Goal: Information Seeking & Learning: Learn about a topic

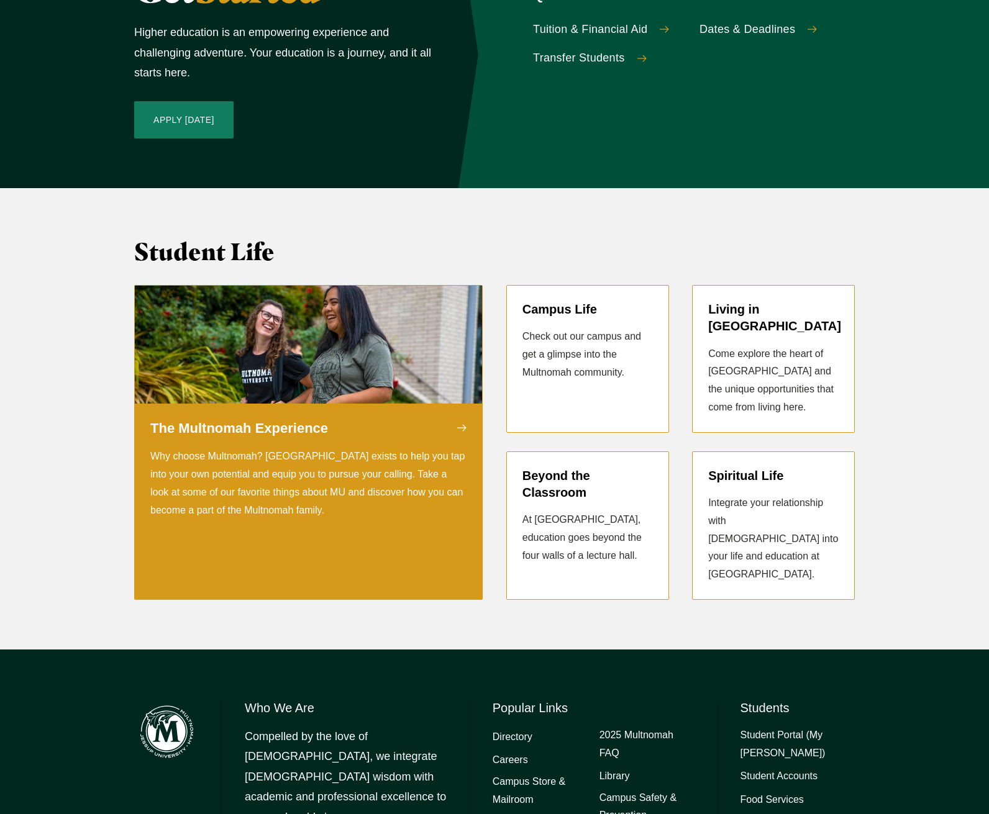
scroll to position [2056, 0]
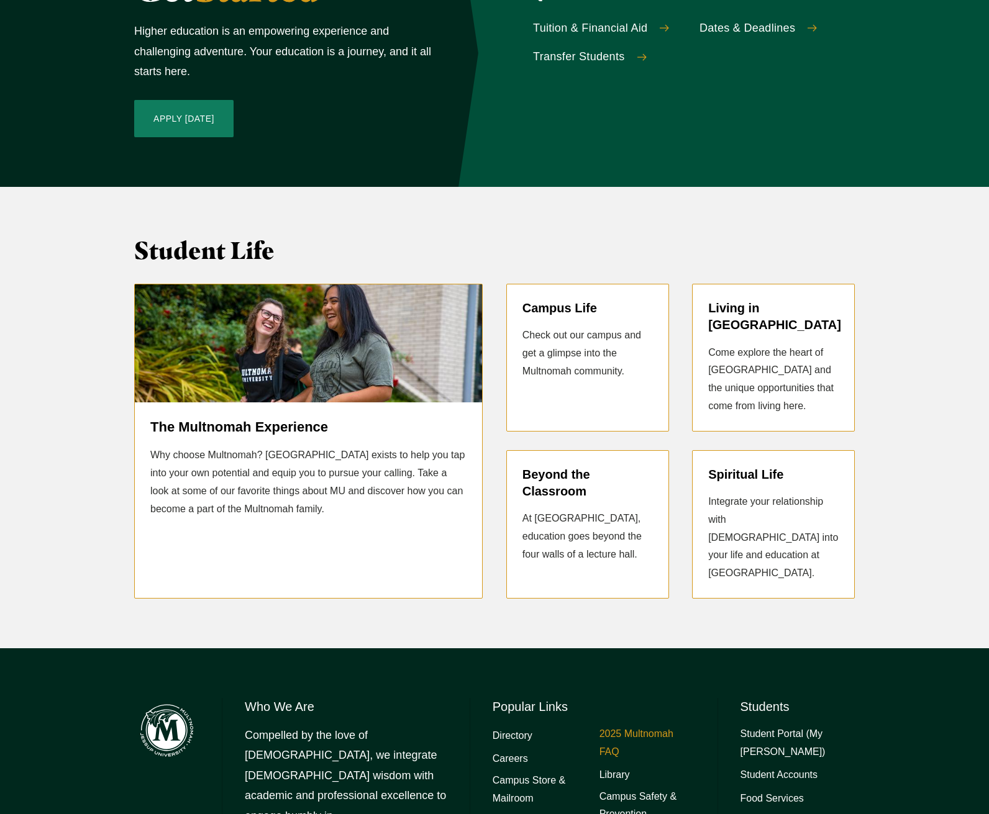
click at [637, 726] on link "2025 Multnomah FAQ" at bounding box center [647, 744] width 96 height 36
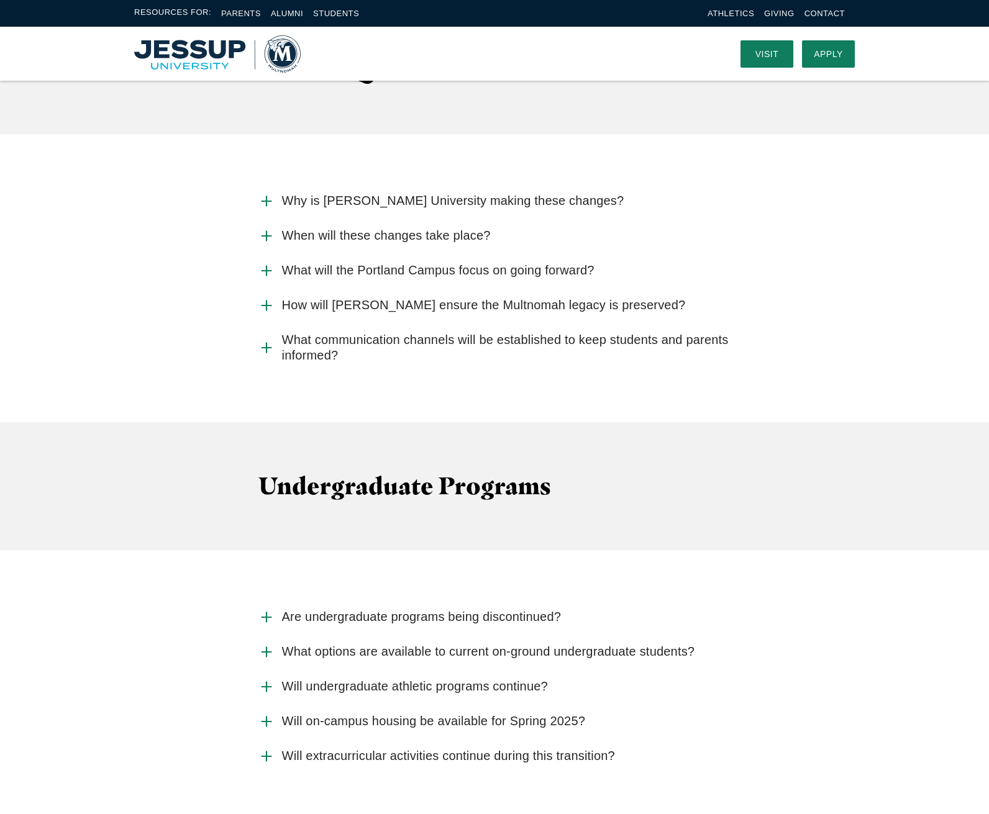
scroll to position [1203, 0]
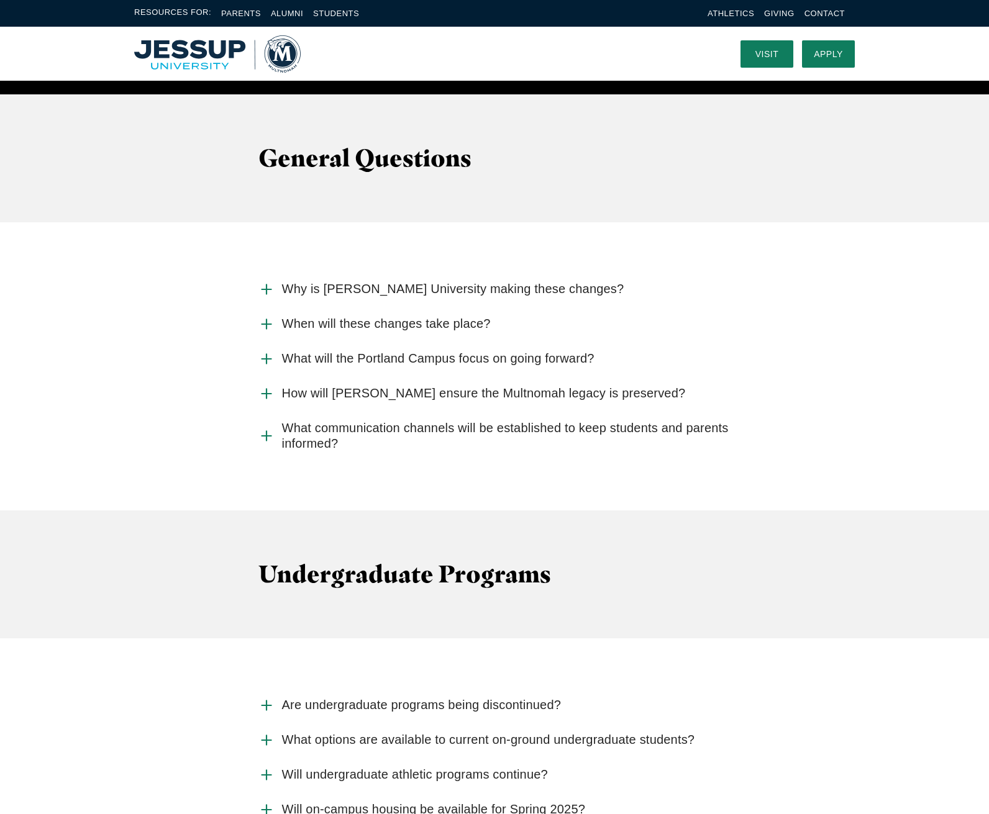
click at [263, 281] on icon "Accordion" at bounding box center [266, 289] width 16 height 16
click at [0, 0] on input "Why is [PERSON_NAME] University making these changes?" at bounding box center [0, 0] width 0 height 0
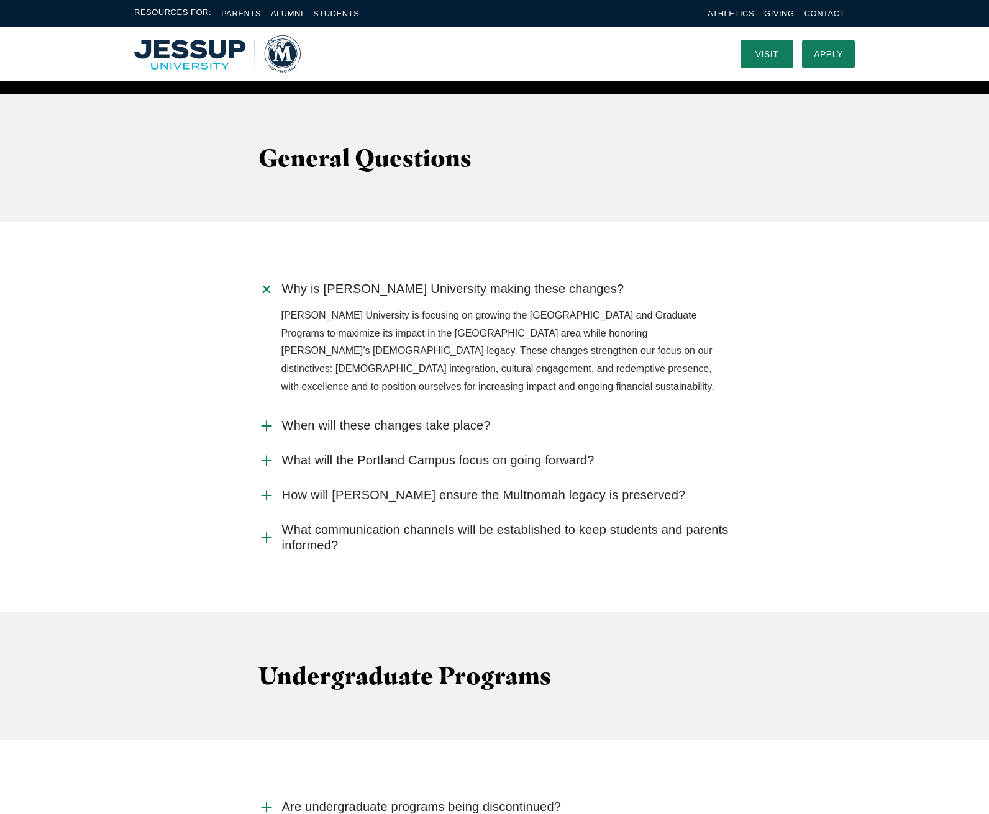
click at [266, 421] on use "Accordion" at bounding box center [266, 425] width 9 height 9
click at [0, 0] on input "When will these changes take place?" at bounding box center [0, 0] width 0 height 0
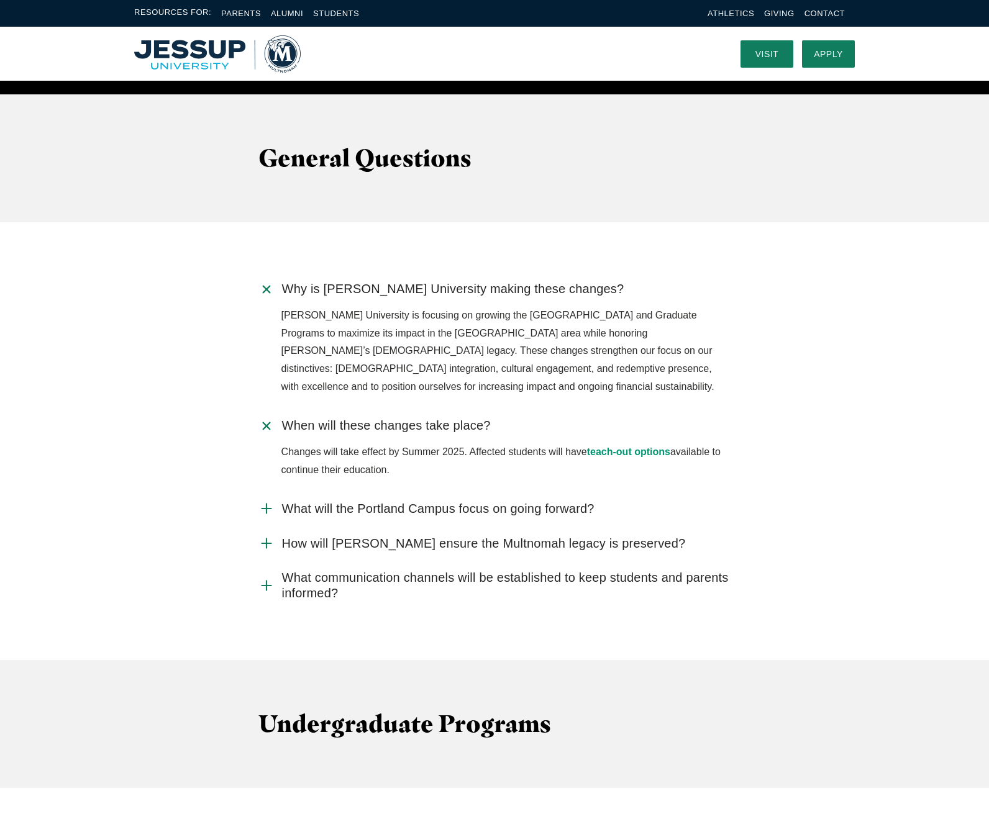
click at [266, 504] on use "Accordion" at bounding box center [266, 508] width 9 height 9
click at [0, 0] on input "What will the Portland Campus focus on going forward?" at bounding box center [0, 0] width 0 height 0
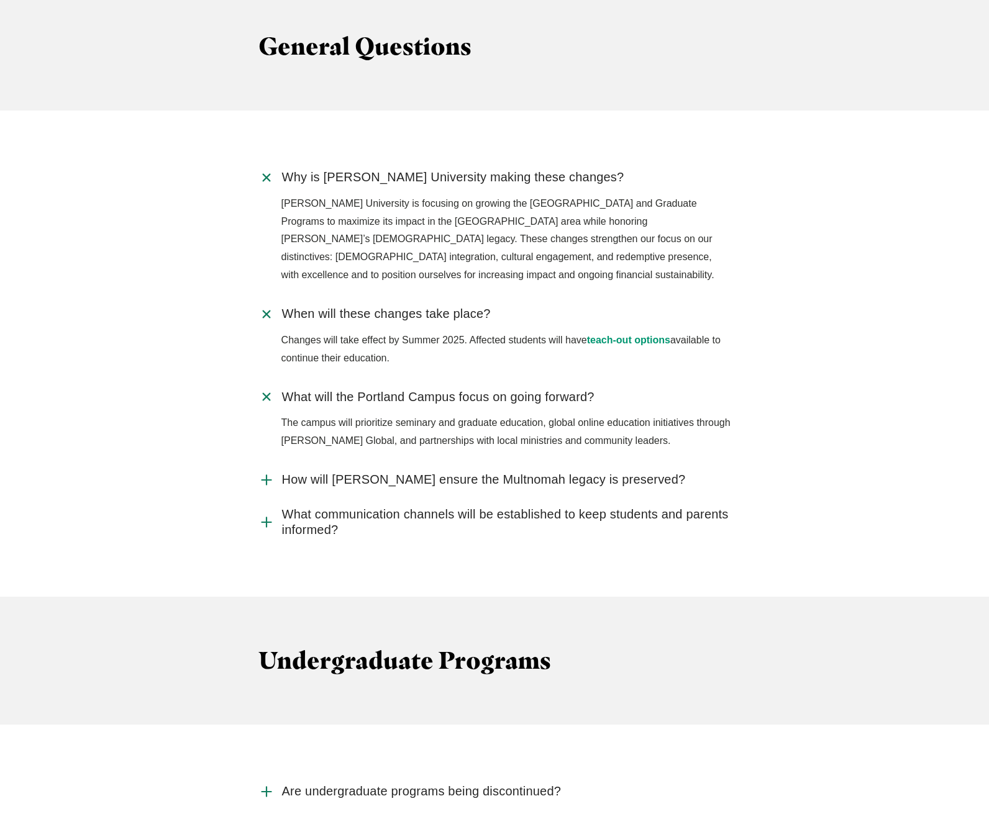
scroll to position [1327, 0]
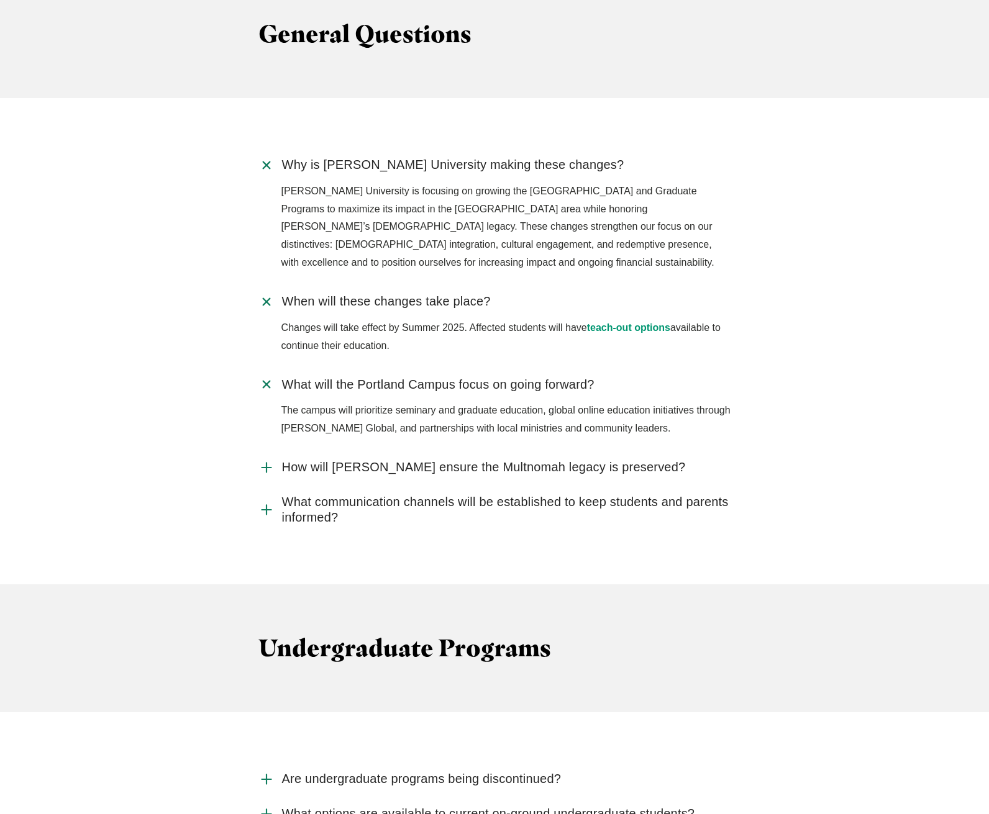
click at [266, 463] on use "Accordion" at bounding box center [266, 467] width 9 height 9
click at [0, 0] on input "How will [PERSON_NAME] ensure the Multnomah legacy is preserved?" at bounding box center [0, 0] width 0 height 0
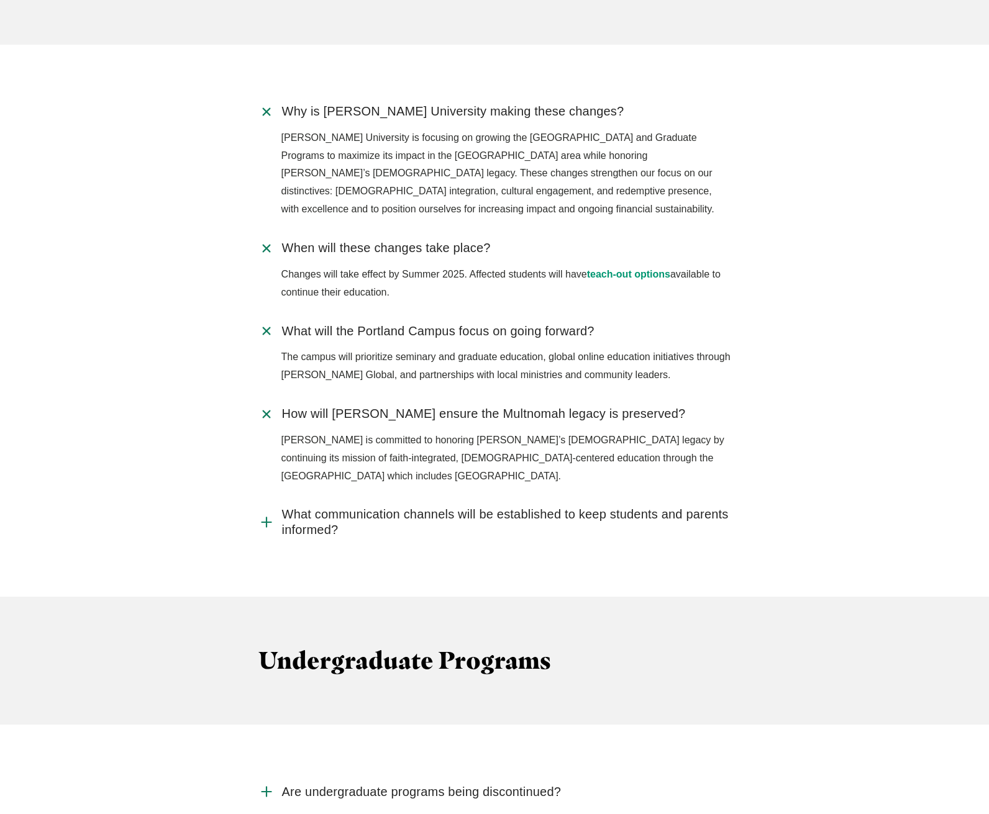
scroll to position [1451, 0]
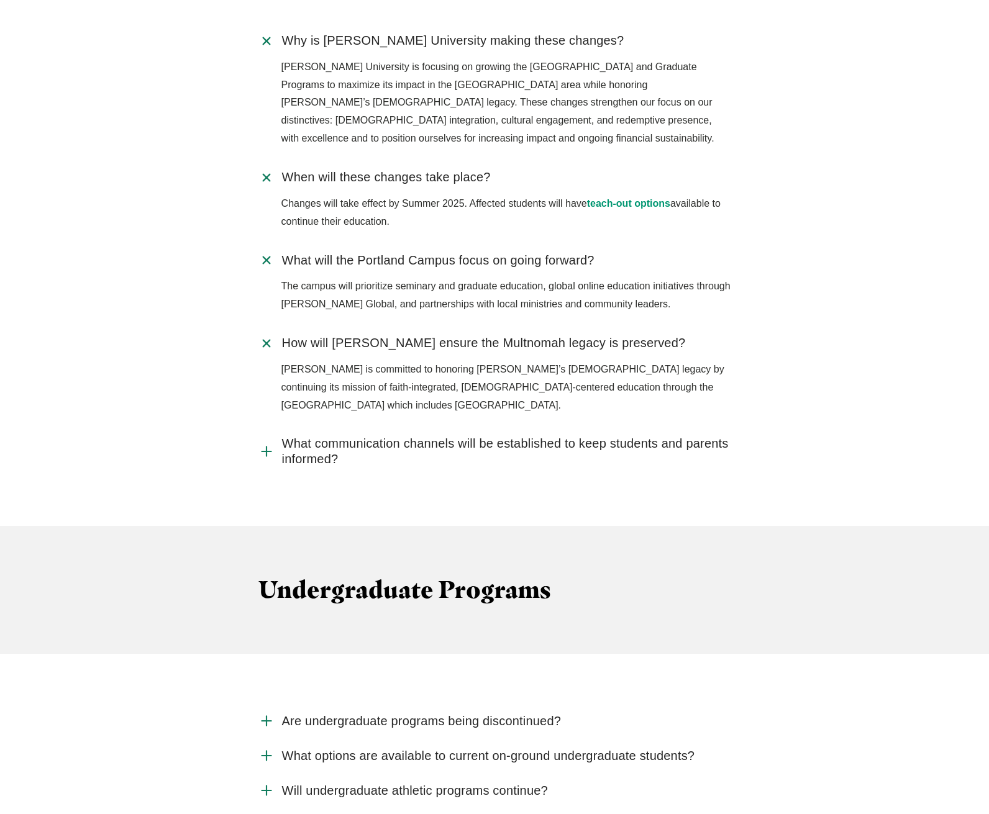
click at [265, 444] on icon "Accordion" at bounding box center [266, 452] width 16 height 16
click at [0, 0] on input "What communication channels will be established to keep students and parents in…" at bounding box center [0, 0] width 0 height 0
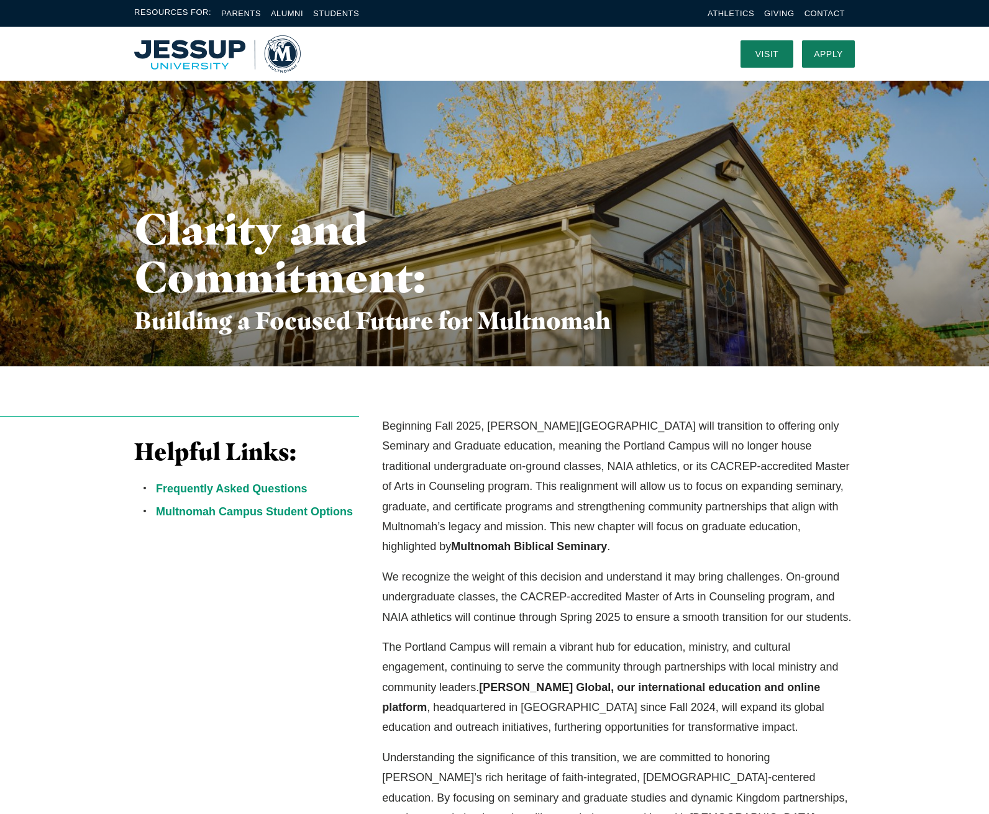
scroll to position [0, 0]
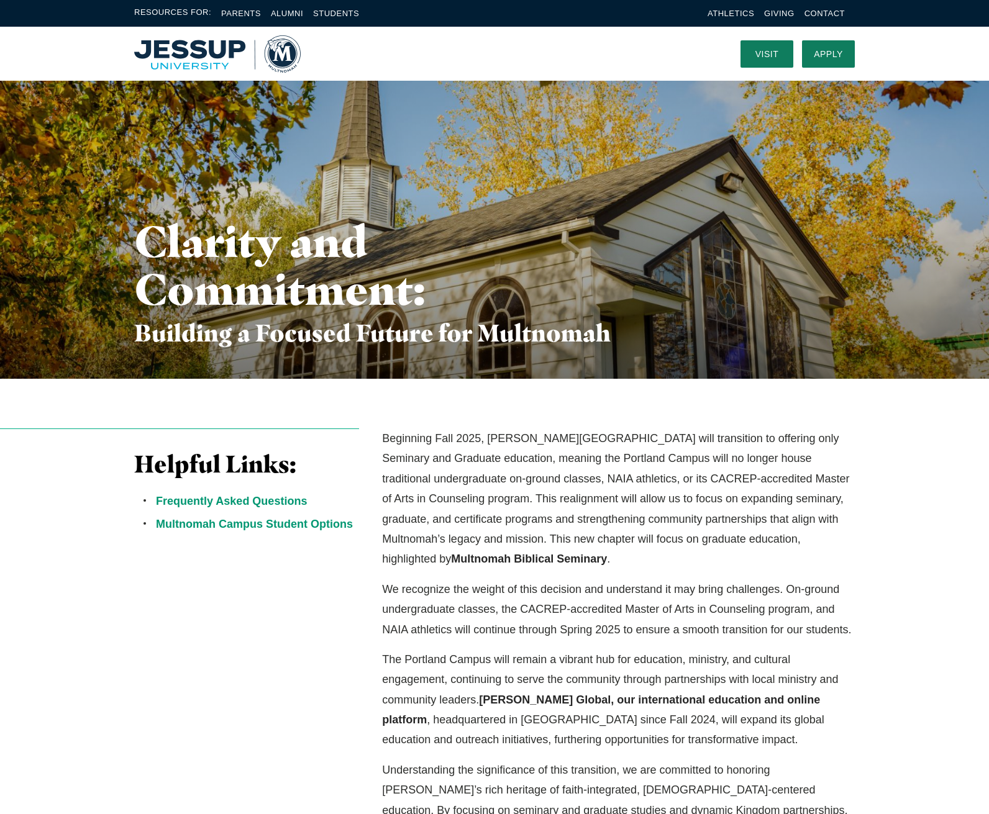
click at [188, 48] on img "Home" at bounding box center [217, 53] width 166 height 37
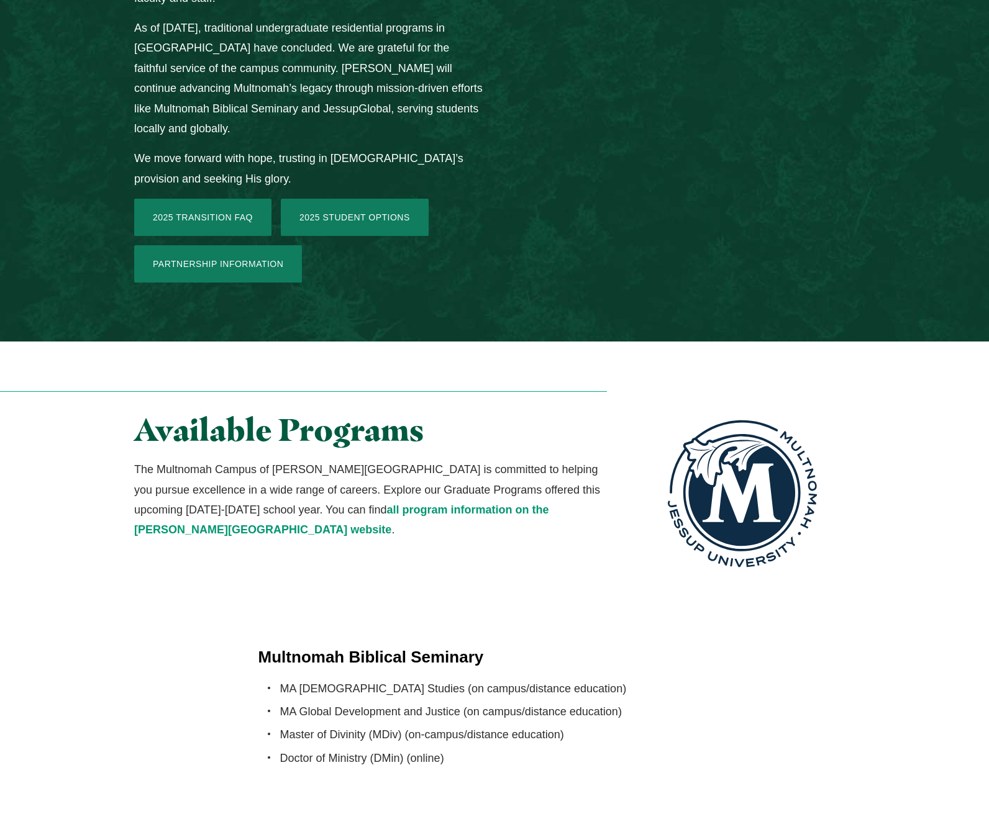
scroll to position [1928, 0]
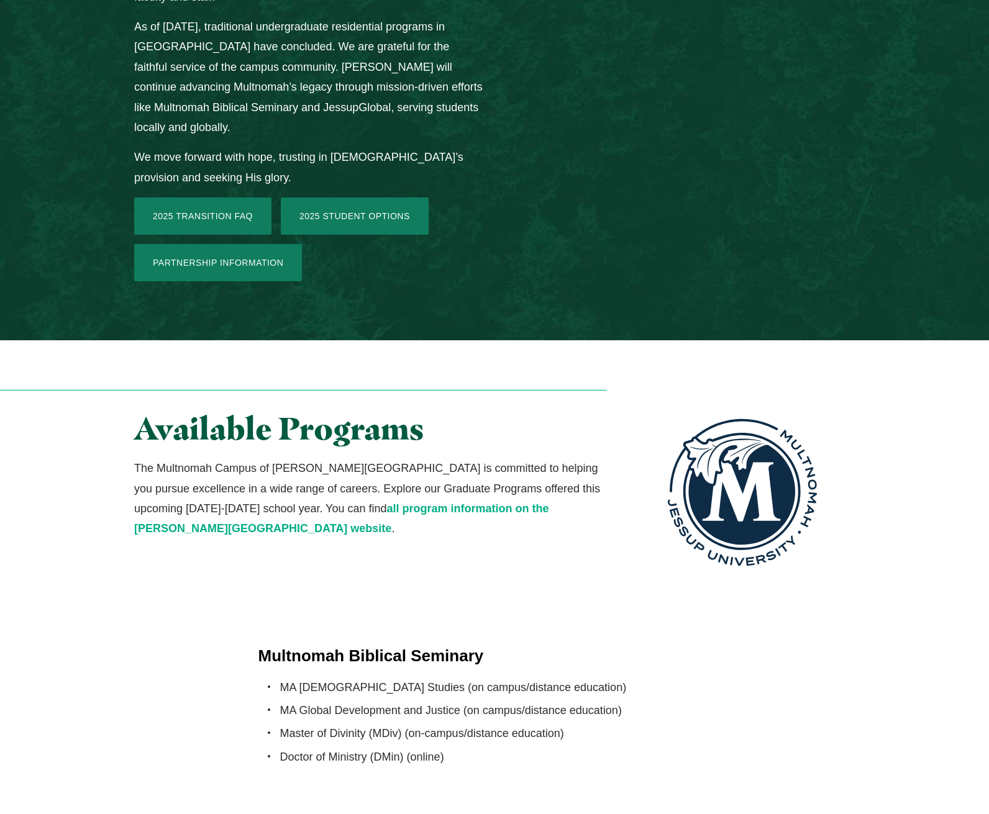
click at [385, 503] on link "all program information on the [PERSON_NAME][GEOGRAPHIC_DATA] website" at bounding box center [341, 519] width 415 height 32
